Goal: Transaction & Acquisition: Purchase product/service

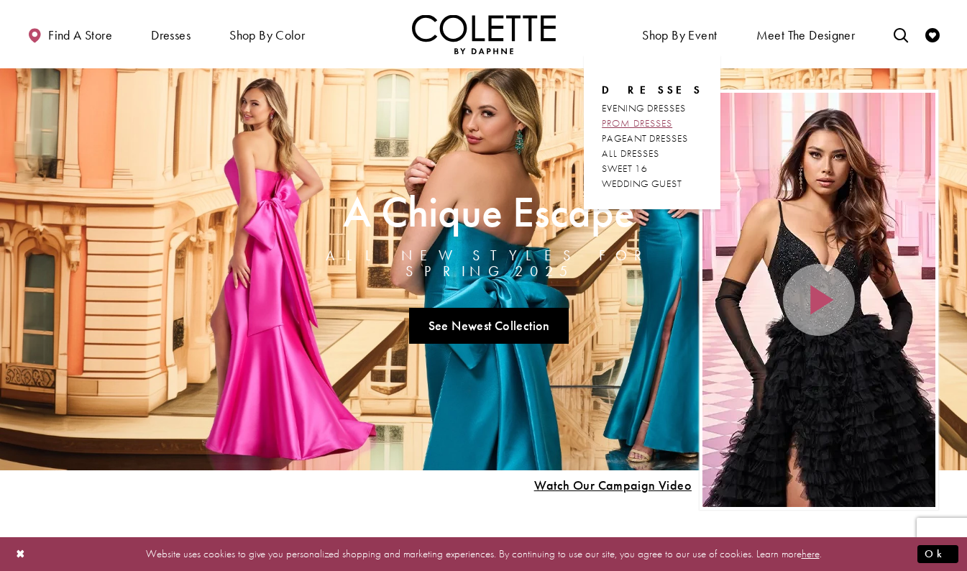
click at [639, 122] on span "PROM DRESSES" at bounding box center [637, 122] width 70 height 13
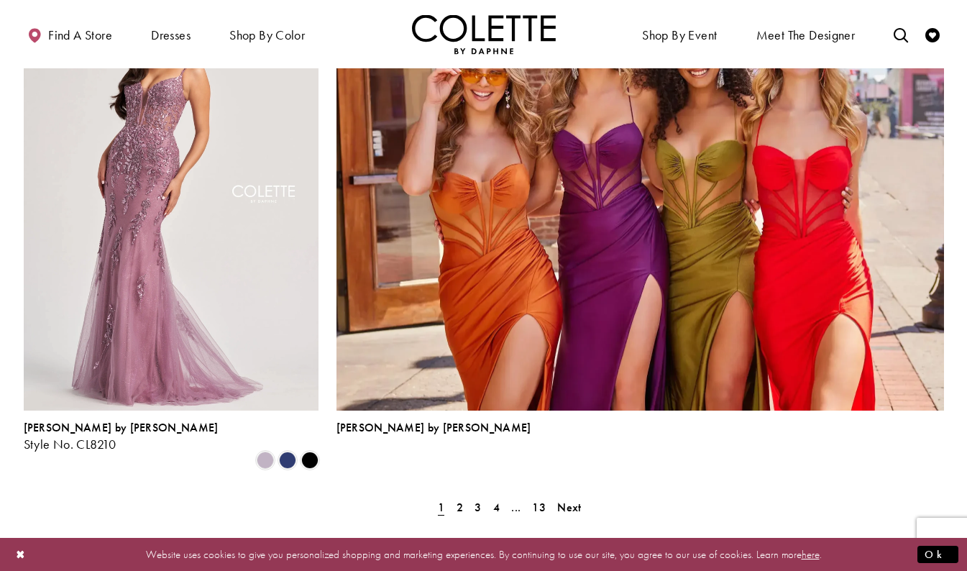
scroll to position [3150, 0]
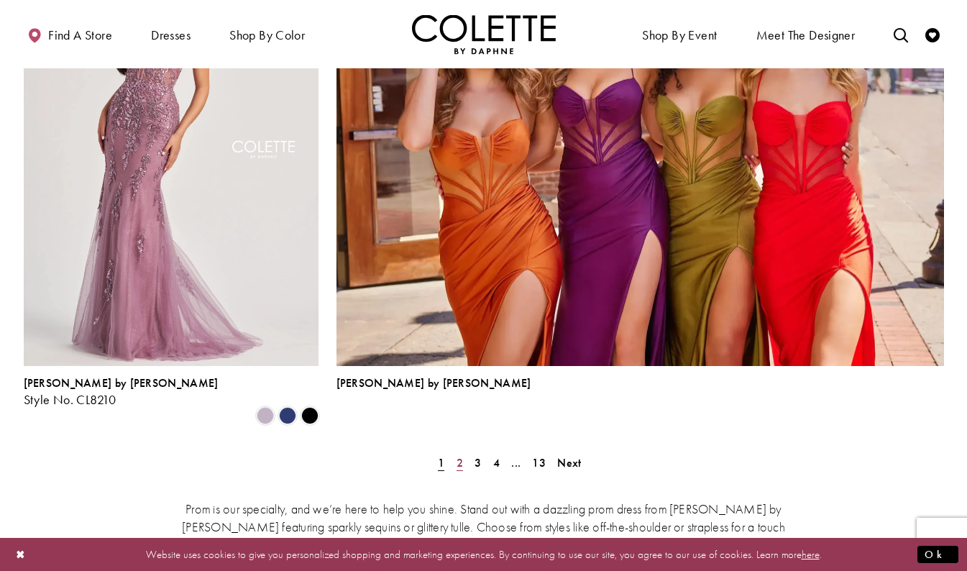
click at [461, 455] on span "2" at bounding box center [460, 462] width 6 height 15
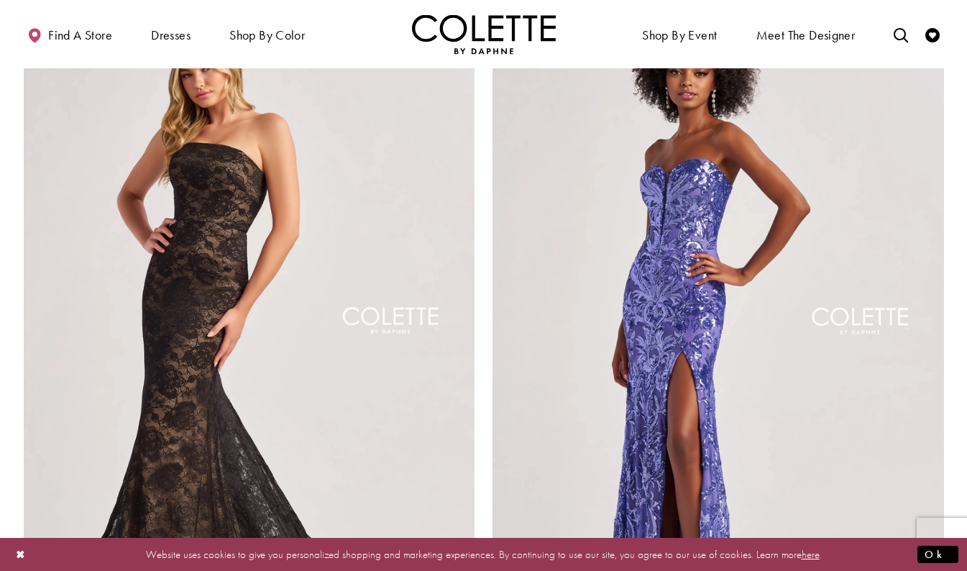
scroll to position [2562, 0]
